Goal: Information Seeking & Learning: Learn about a topic

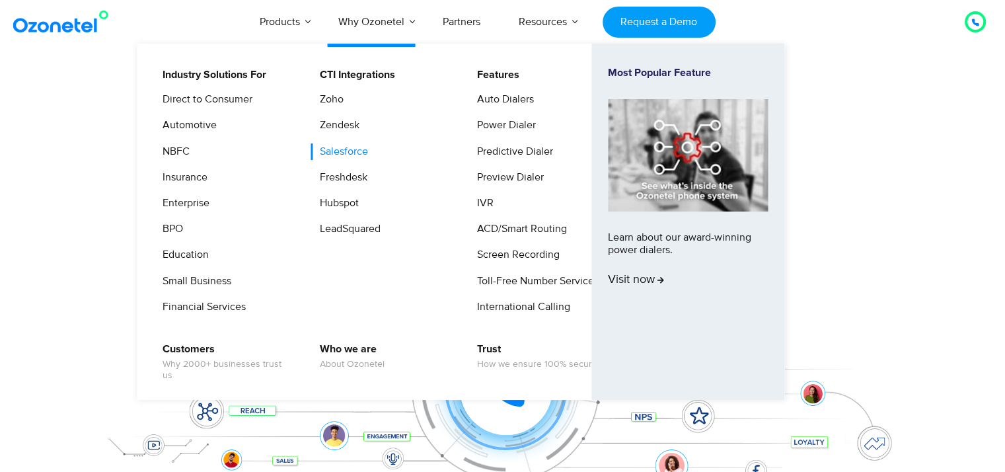
click at [345, 150] on link "Salesforce" at bounding box center [340, 151] width 59 height 17
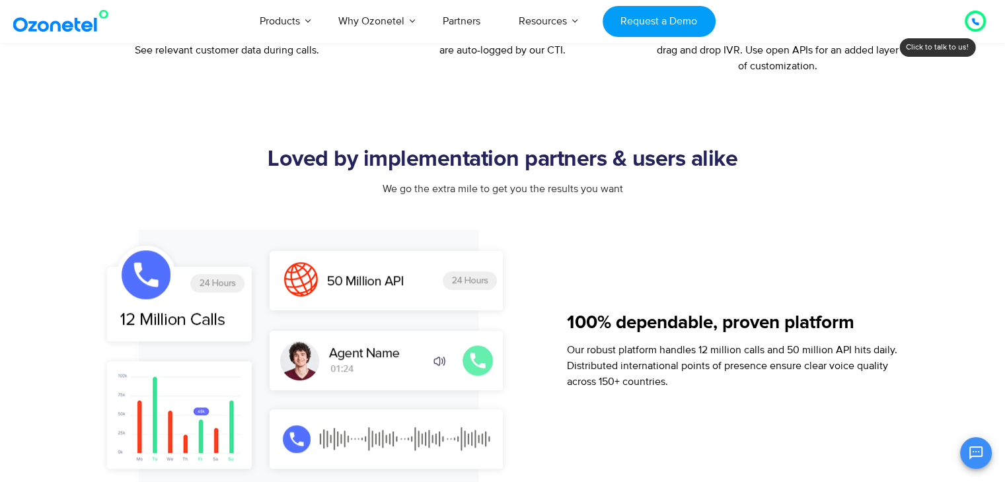
scroll to position [727, 0]
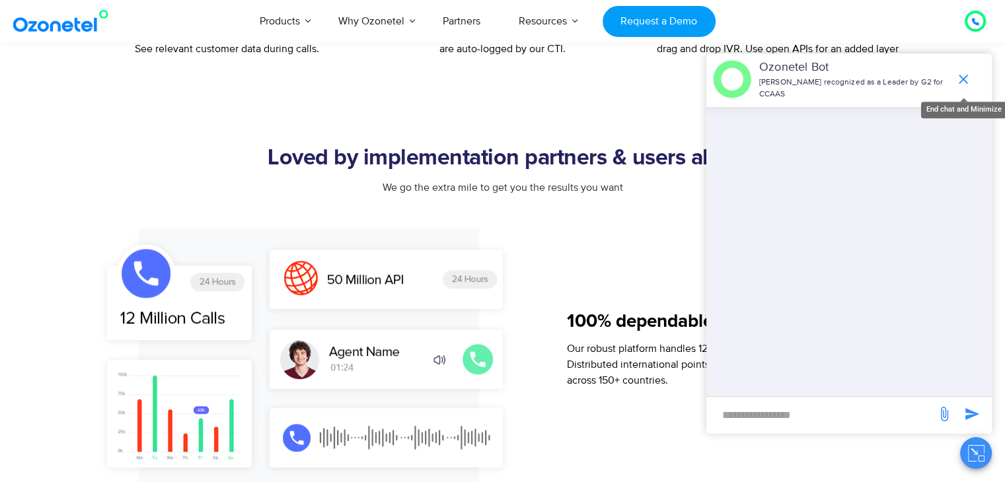
click at [962, 73] on icon "end chat or minimize" at bounding box center [964, 79] width 16 height 16
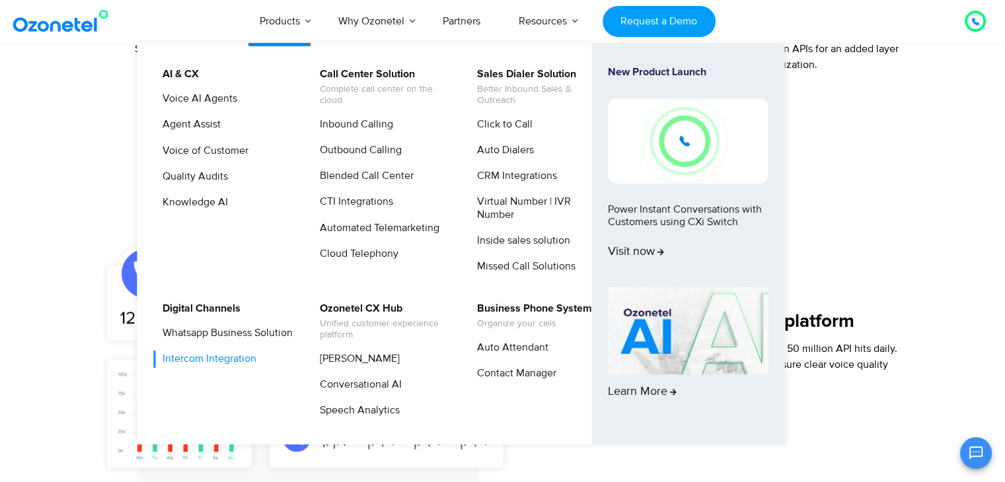
click at [221, 367] on link "Intercom Integration" at bounding box center [206, 359] width 104 height 17
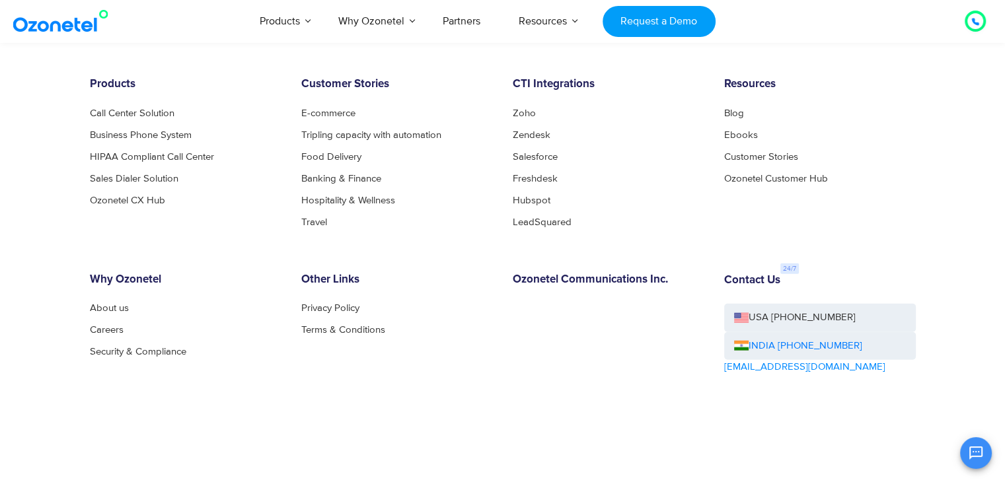
scroll to position [3268, 0]
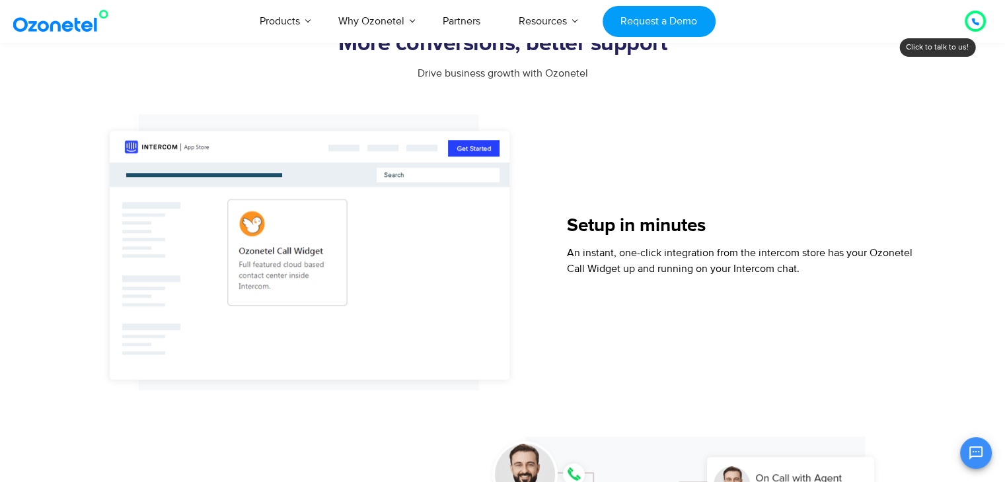
scroll to position [822, 0]
